Goal: Task Accomplishment & Management: Complete application form

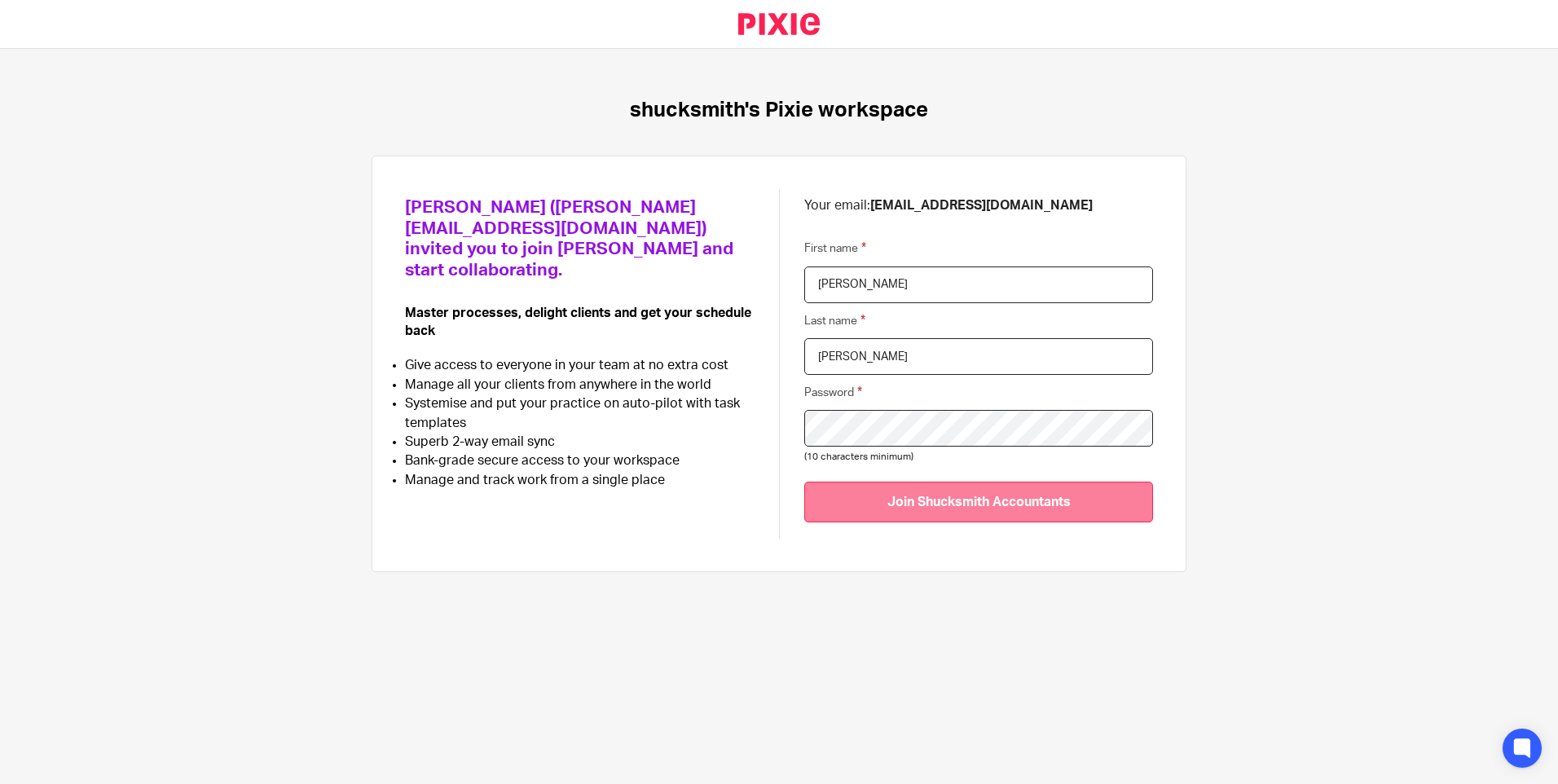
click at [1035, 499] on input "Join Shucksmith Accountants" at bounding box center [979, 502] width 349 height 40
